Goal: Task Accomplishment & Management: Complete application form

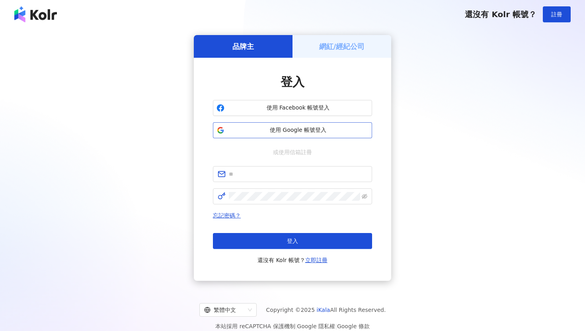
click at [284, 134] on span "使用 Google 帳號登入" at bounding box center [297, 130] width 141 height 8
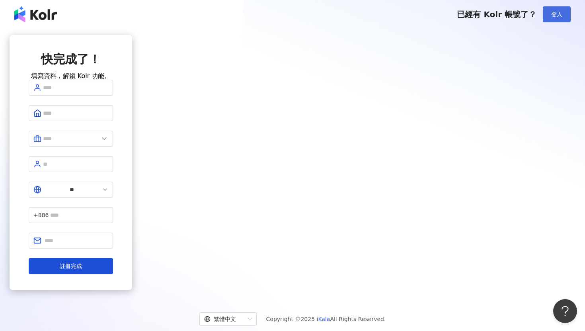
click at [557, 12] on span "登入" at bounding box center [556, 14] width 11 height 6
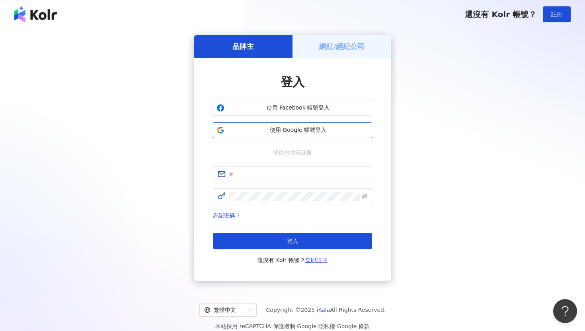
click at [325, 128] on span "使用 Google 帳號登入" at bounding box center [297, 130] width 141 height 8
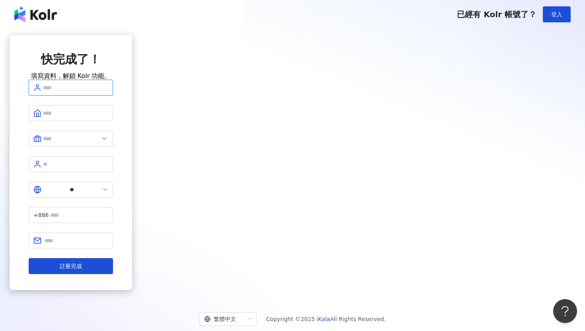
click at [108, 92] on input "text" at bounding box center [75, 87] width 65 height 9
type input "*"
type input "*******"
click at [113, 121] on span at bounding box center [71, 113] width 84 height 16
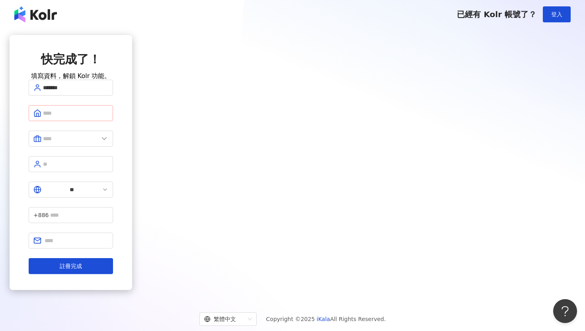
click at [113, 121] on span at bounding box center [71, 113] width 84 height 16
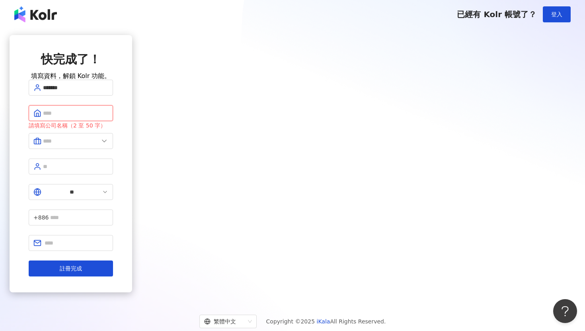
click at [108, 117] on input "text" at bounding box center [75, 113] width 65 height 9
type input "******"
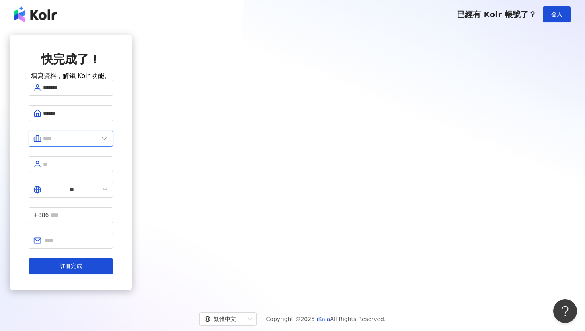
click at [99, 143] on input "text" at bounding box center [71, 138] width 56 height 9
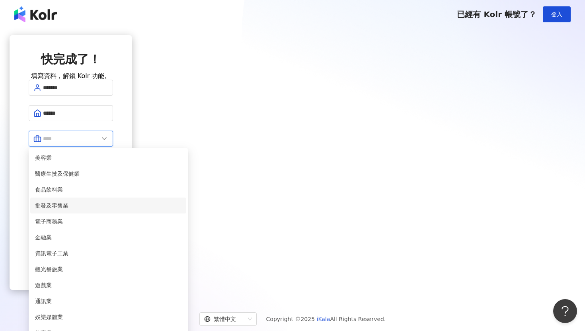
scroll to position [37, 0]
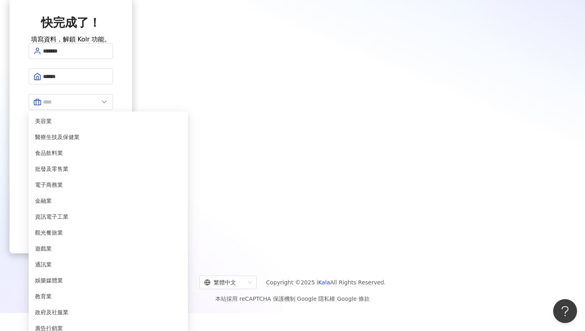
type input "**"
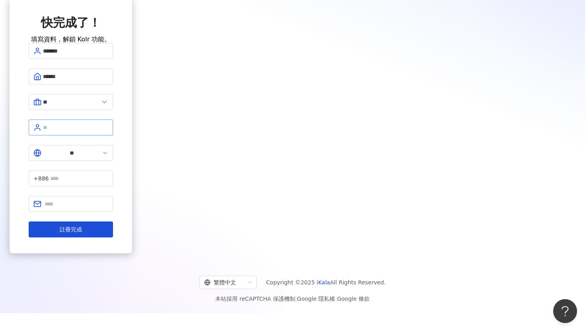
click at [113, 135] on span at bounding box center [71, 127] width 84 height 16
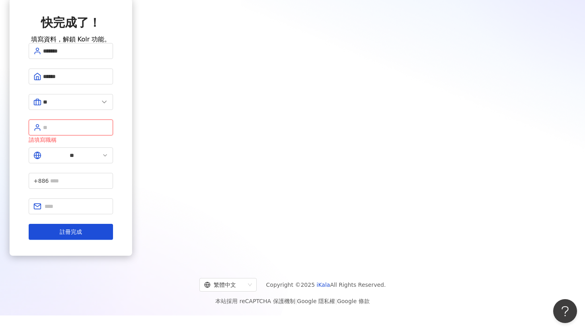
click at [108, 132] on input "text" at bounding box center [75, 127] width 65 height 9
paste input "**********"
type input "**********"
click at [108, 176] on input "text" at bounding box center [79, 180] width 58 height 9
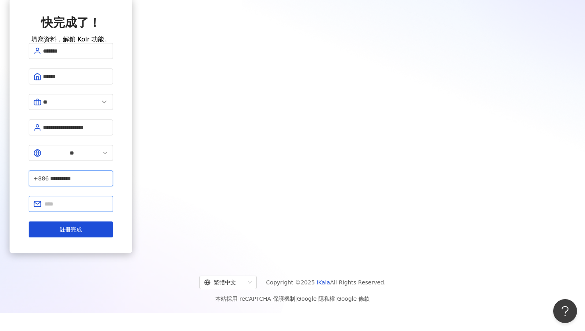
type input "**********"
click at [108, 199] on input "text" at bounding box center [77, 203] width 64 height 9
type input "**********"
click at [82, 226] on span "註冊完成" at bounding box center [71, 229] width 22 height 6
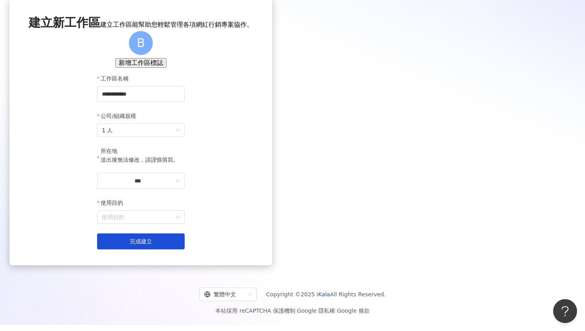
scroll to position [46, 0]
click at [180, 136] on span "1 人" at bounding box center [141, 130] width 78 height 13
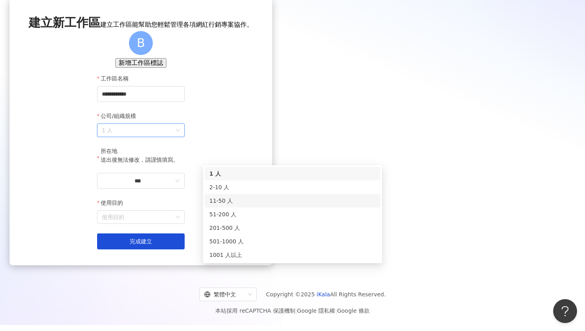
click at [247, 196] on div "11-50 人" at bounding box center [292, 200] width 166 height 9
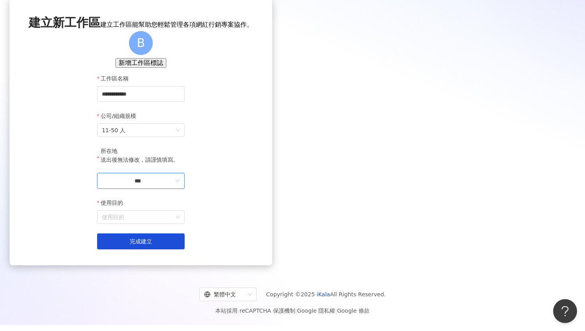
click at [173, 185] on input "***" at bounding box center [138, 180] width 72 height 9
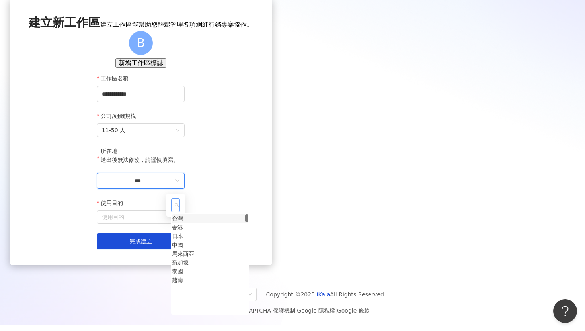
click at [183, 223] on div "台灣" at bounding box center [177, 218] width 11 height 9
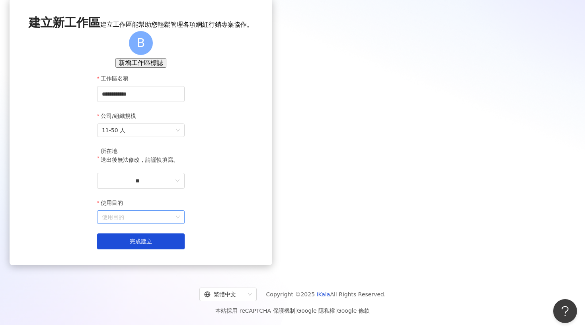
click at [180, 223] on input "使用目的" at bounding box center [141, 216] width 78 height 13
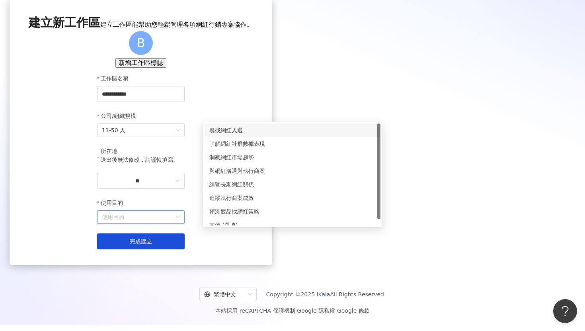
click at [252, 126] on div "尋找網紅人選" at bounding box center [292, 130] width 166 height 9
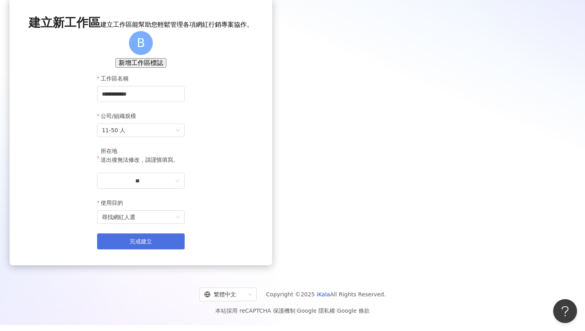
click at [152, 244] on span "完成建立" at bounding box center [141, 241] width 22 height 6
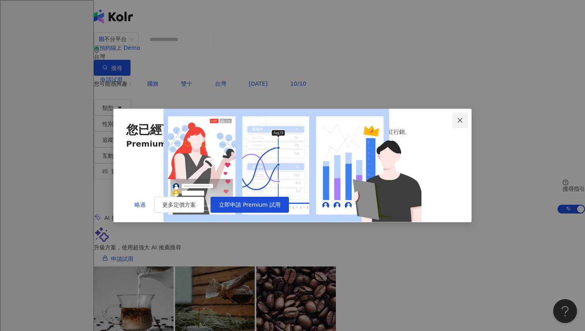
click at [463, 117] on icon "close" at bounding box center [460, 120] width 6 height 6
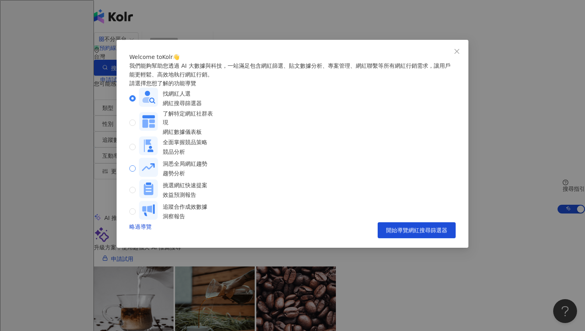
click at [185, 177] on div "洞悉全局網紅趨勢 趨勢分析" at bounding box center [185, 168] width 45 height 18
click at [302, 131] on div "Welcome to Kolr 👋 我們能夠幫助您透過 AI 大數據與科技，一站滿足包含網紅篩選、貼文數據分析、專案管理、網紅聯繫等所有網紅行銷需求，讓用戶能…" at bounding box center [292, 144] width 326 height 185
click at [215, 126] on div "了解特定網紅社群表現" at bounding box center [189, 117] width 52 height 17
click at [157, 155] on rect at bounding box center [148, 145] width 19 height 19
click at [146, 206] on icon at bounding box center [144, 208] width 4 height 5
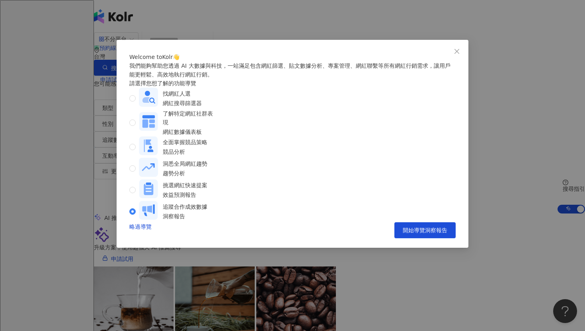
click at [222, 200] on div "挑選網紅快速提案 效益預測報告" at bounding box center [175, 189] width 92 height 21
click at [191, 98] on div "找網紅人選" at bounding box center [182, 93] width 39 height 9
click at [414, 233] on span "開始導覽網紅搜尋篩選器" at bounding box center [416, 230] width 61 height 6
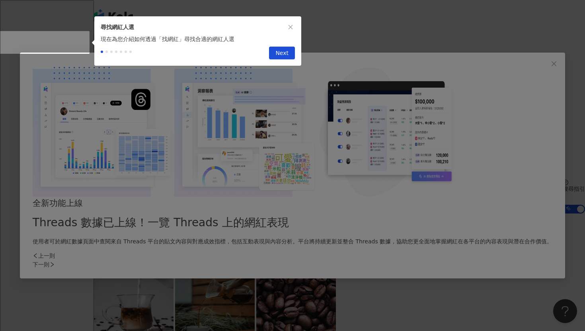
click at [292, 24] on icon "close" at bounding box center [291, 27] width 6 height 6
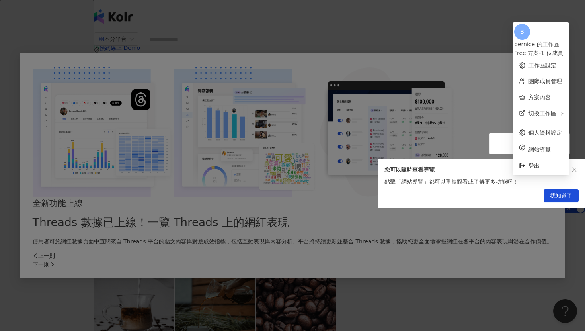
click at [569, 197] on span "我知道了" at bounding box center [561, 195] width 22 height 13
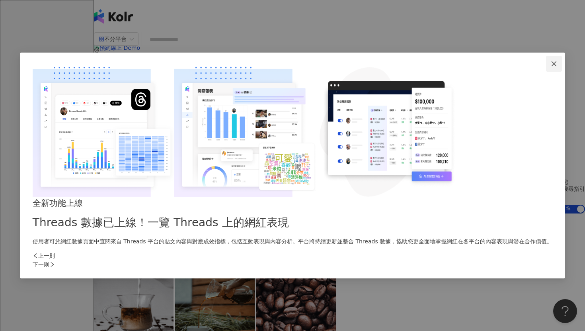
click at [550, 67] on icon "close" at bounding box center [553, 63] width 6 height 6
